Goal: Find specific page/section: Find specific page/section

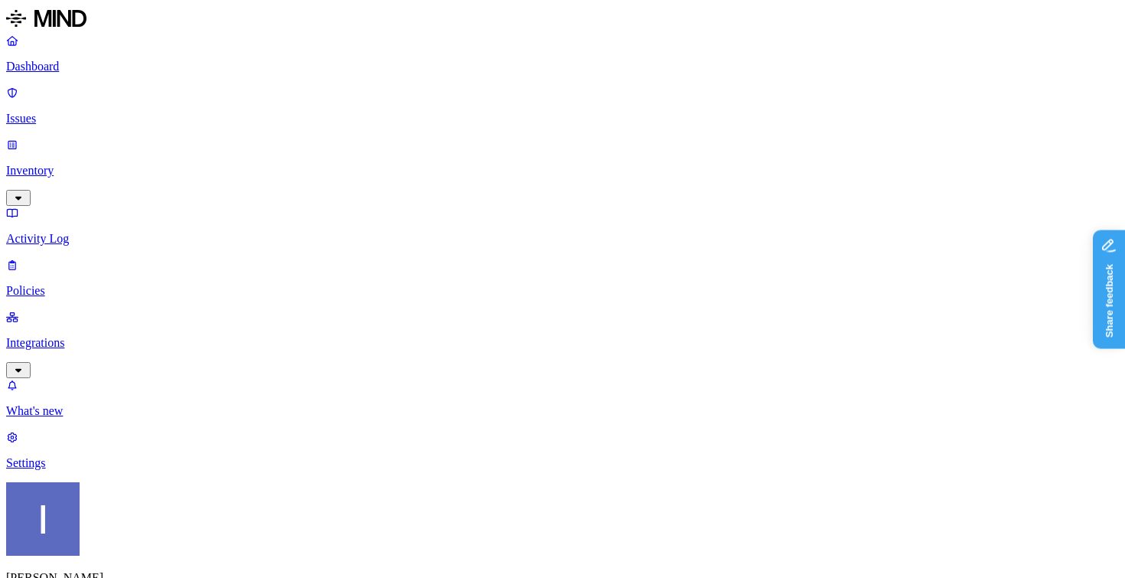
click at [113, 164] on p "Inventory" at bounding box center [562, 171] width 1113 height 14
